Goal: Task Accomplishment & Management: Complete application form

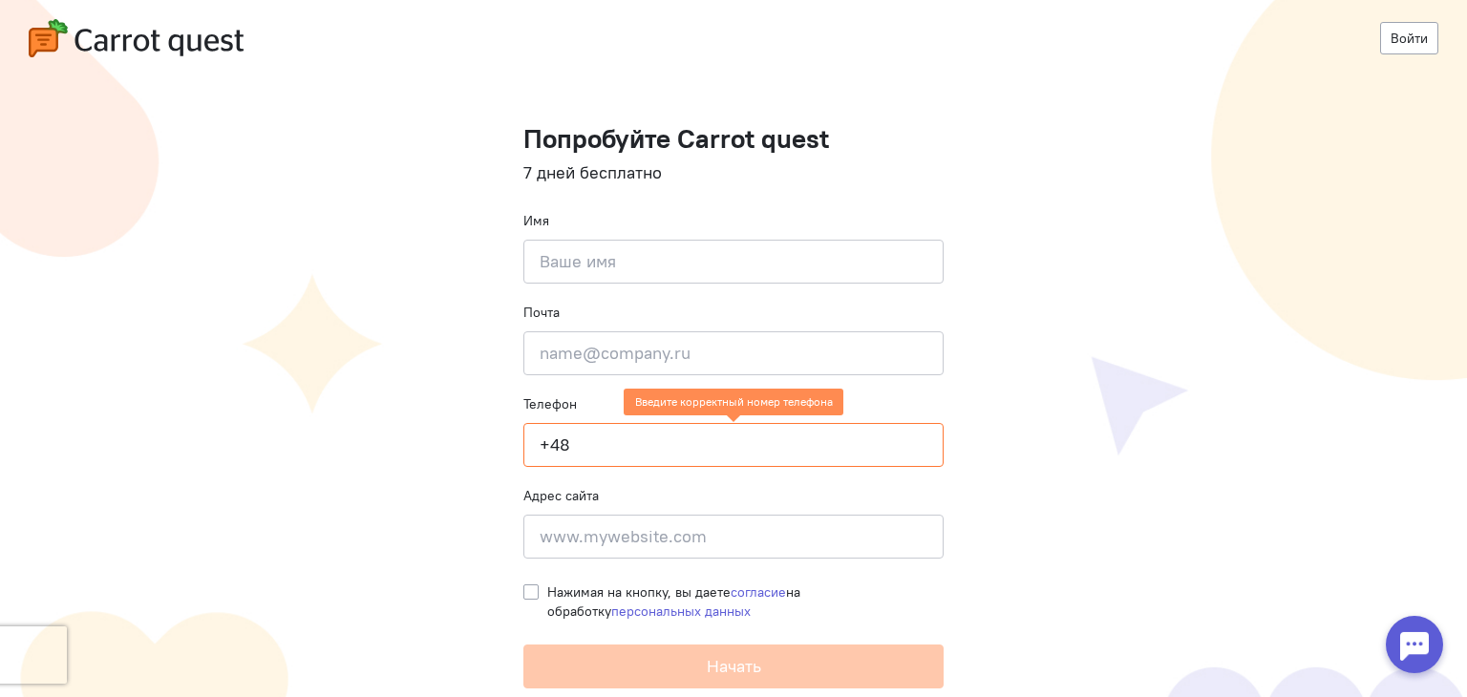
click at [611, 451] on input "+48" at bounding box center [734, 445] width 420 height 44
click at [593, 452] on input "+48" at bounding box center [734, 445] width 420 height 44
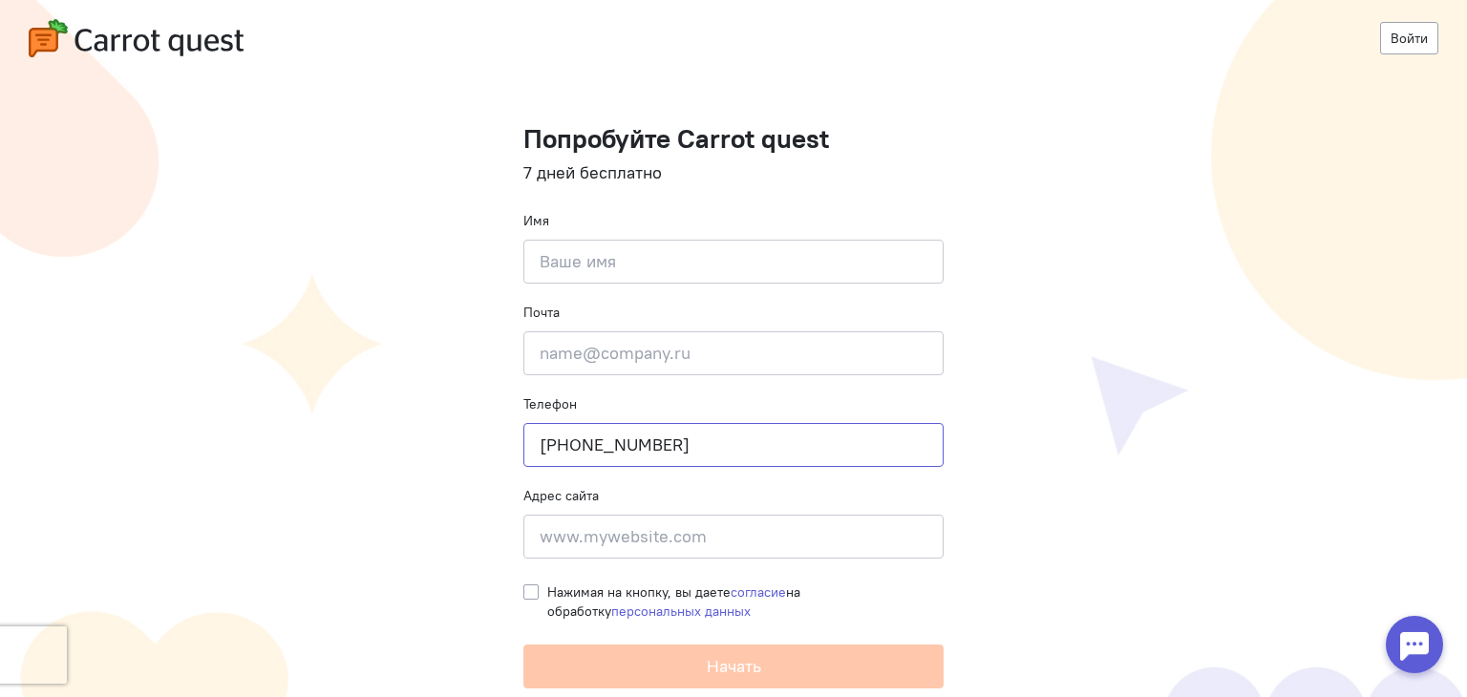
type input "[PHONE_NUMBER]"
click at [765, 356] on input "email" at bounding box center [734, 354] width 420 height 44
click at [123, 43] on img at bounding box center [136, 38] width 215 height 38
click at [1392, 35] on link "Войти" at bounding box center [1409, 38] width 58 height 32
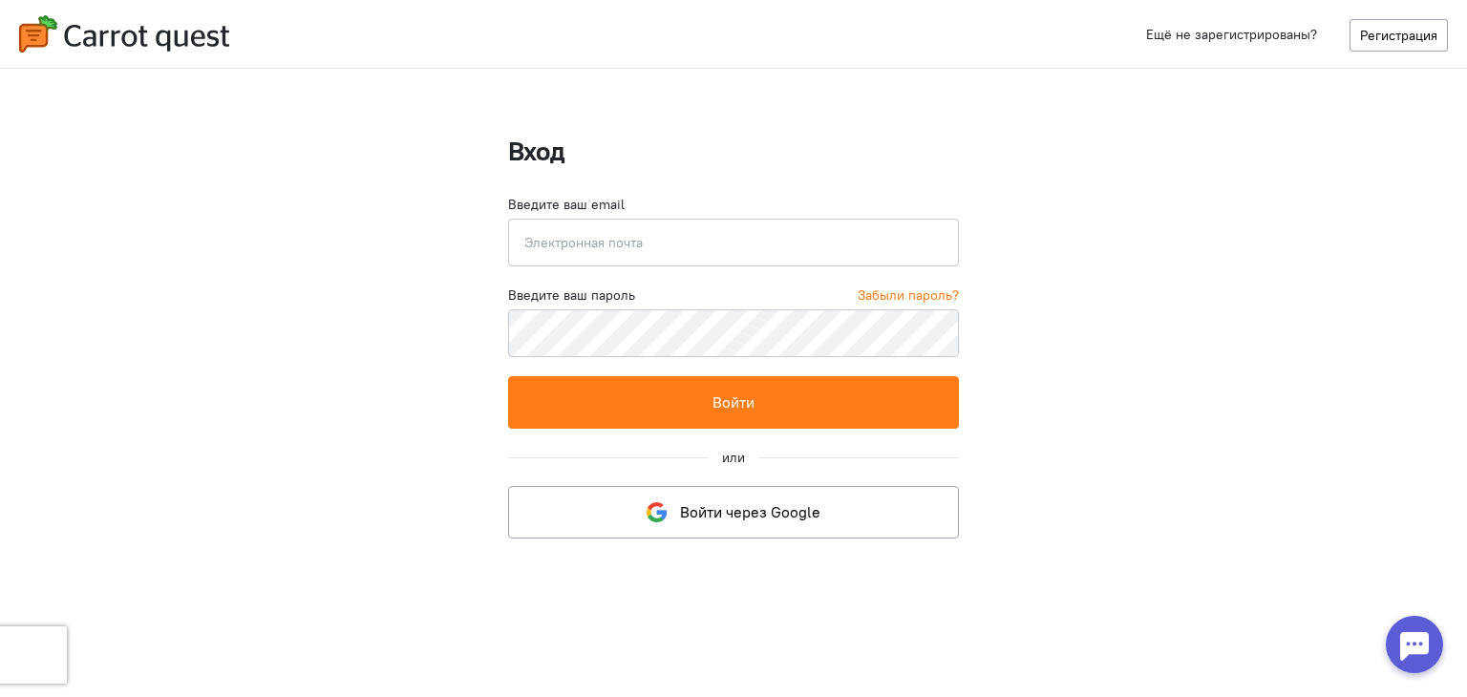
click at [704, 246] on input "email" at bounding box center [733, 243] width 451 height 48
type input "the.burman.robinson@gmail.com"
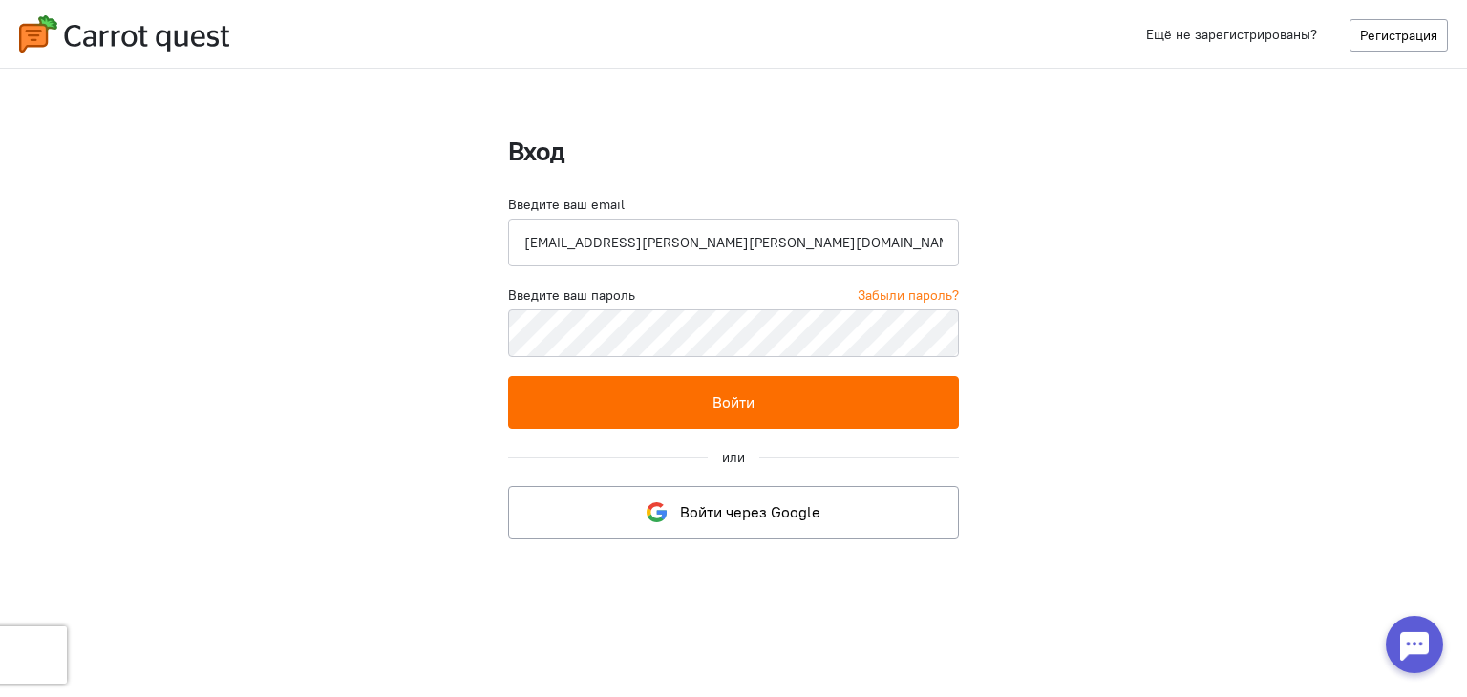
click at [734, 395] on button "Войти" at bounding box center [733, 402] width 451 height 53
